Goal: Find specific page/section

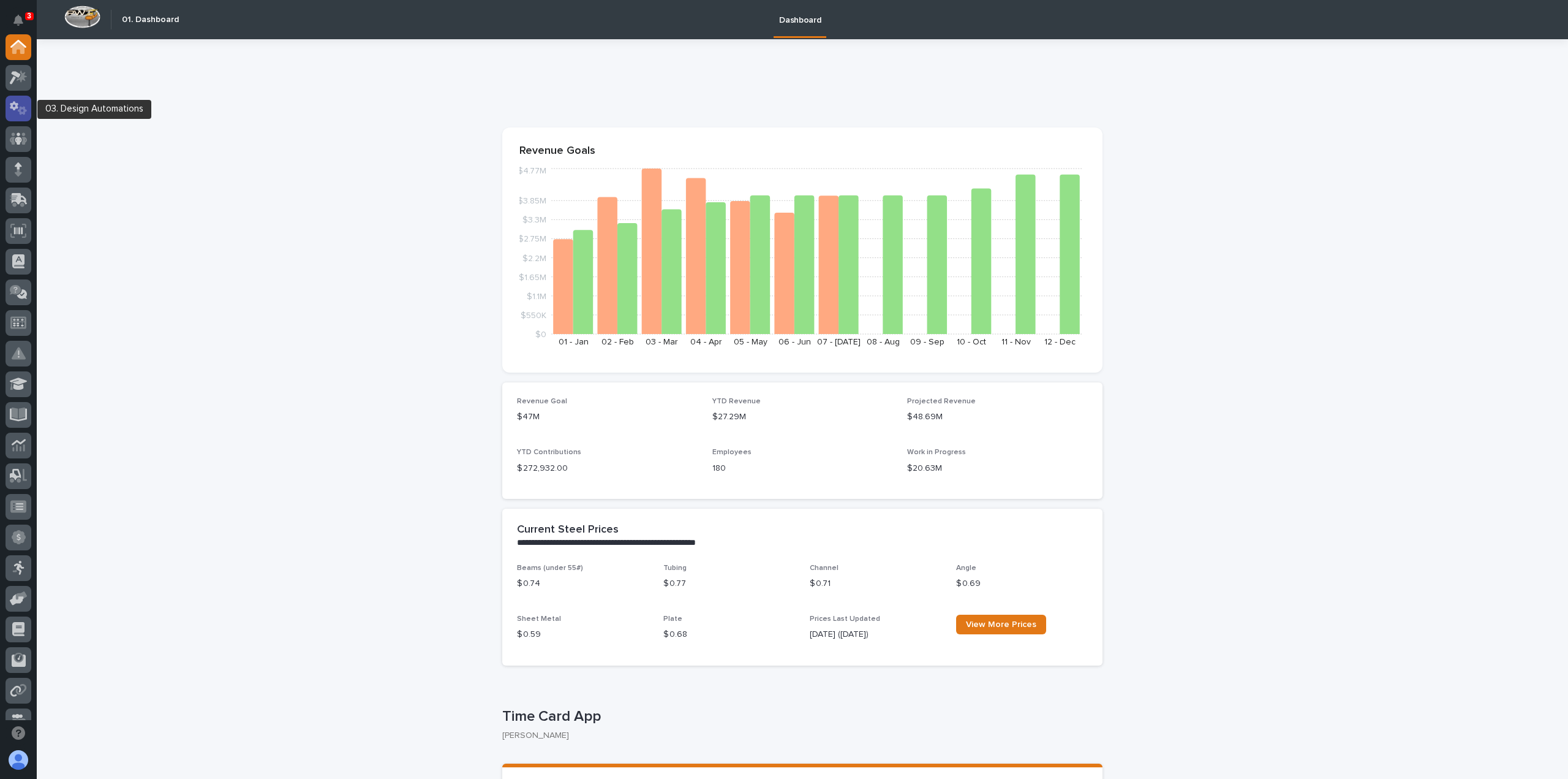
click at [19, 106] on icon at bounding box center [19, 107] width 18 height 14
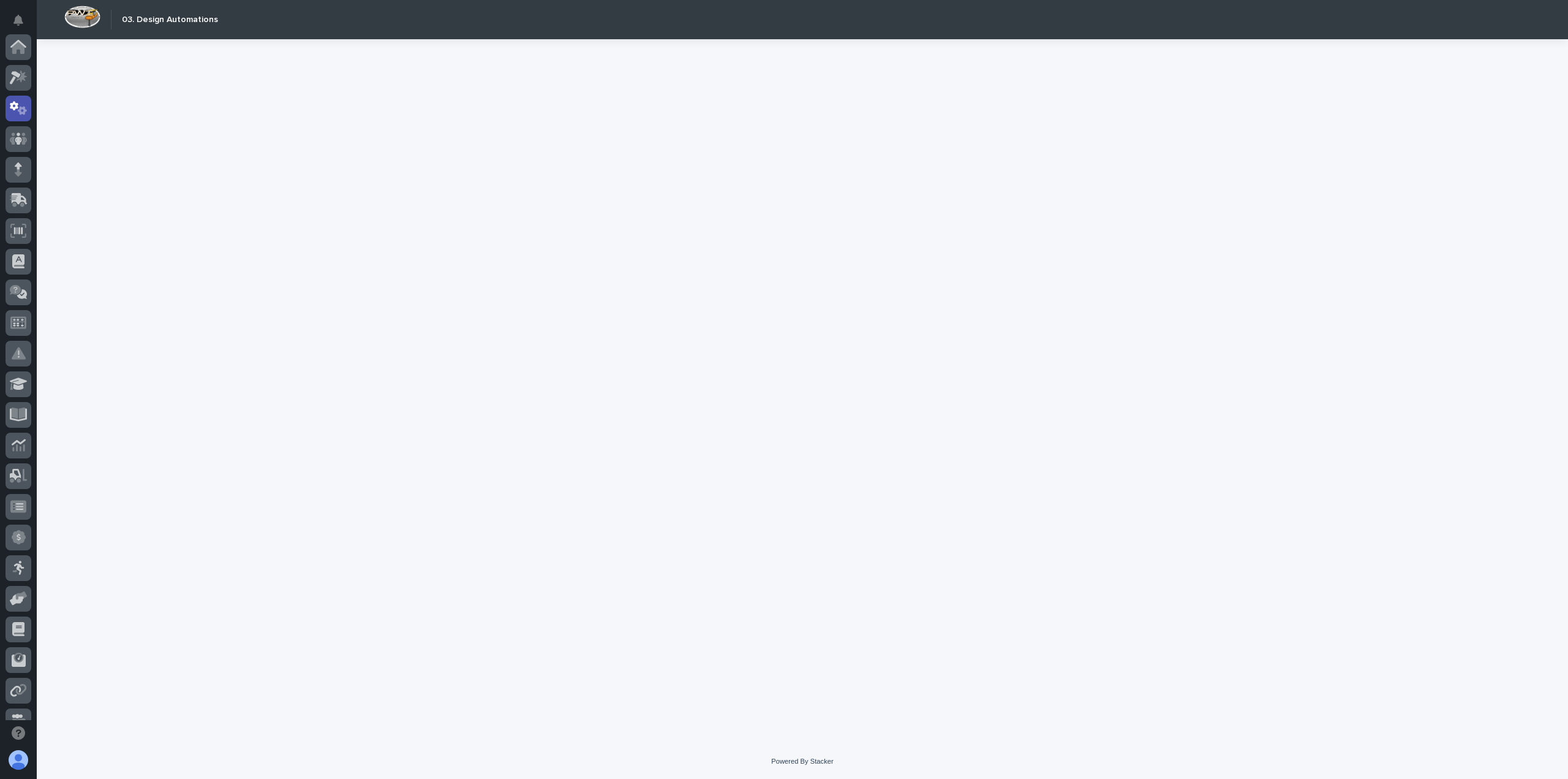
scroll to position [61, 0]
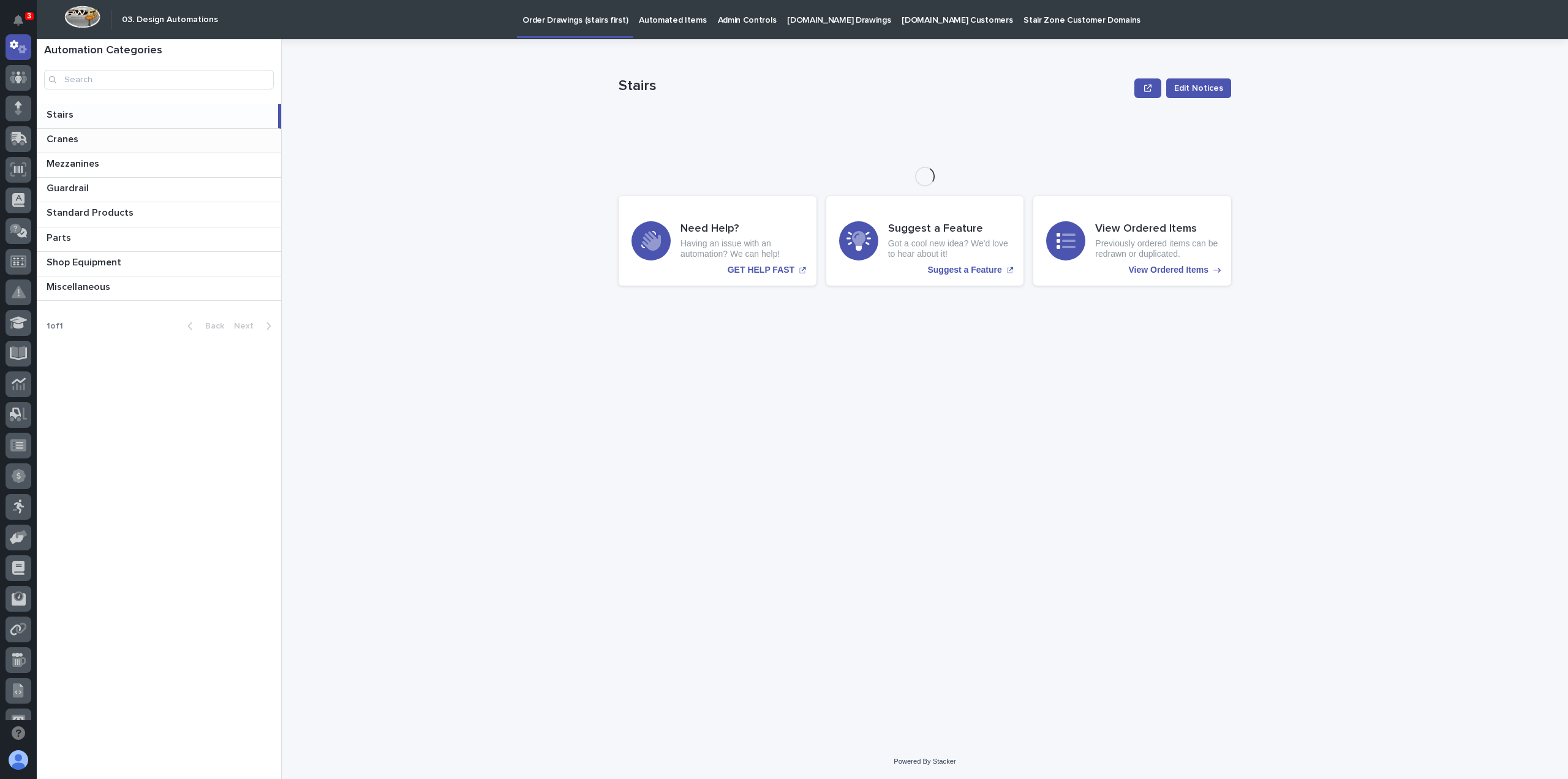
click at [81, 136] on p at bounding box center [161, 139] width 230 height 11
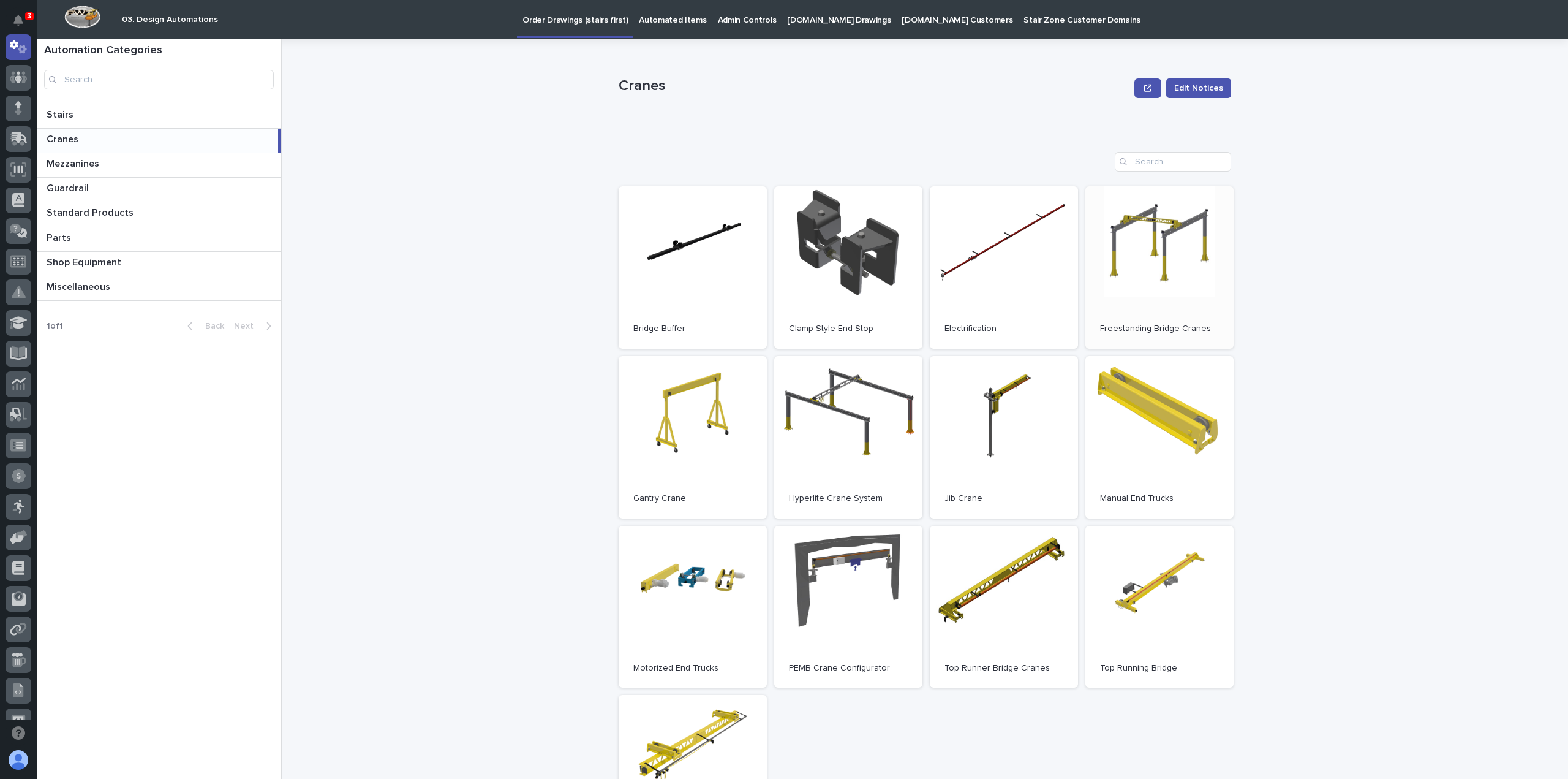
click at [1138, 283] on link "Open" at bounding box center [1159, 267] width 149 height 162
